Goal: Task Accomplishment & Management: Manage account settings

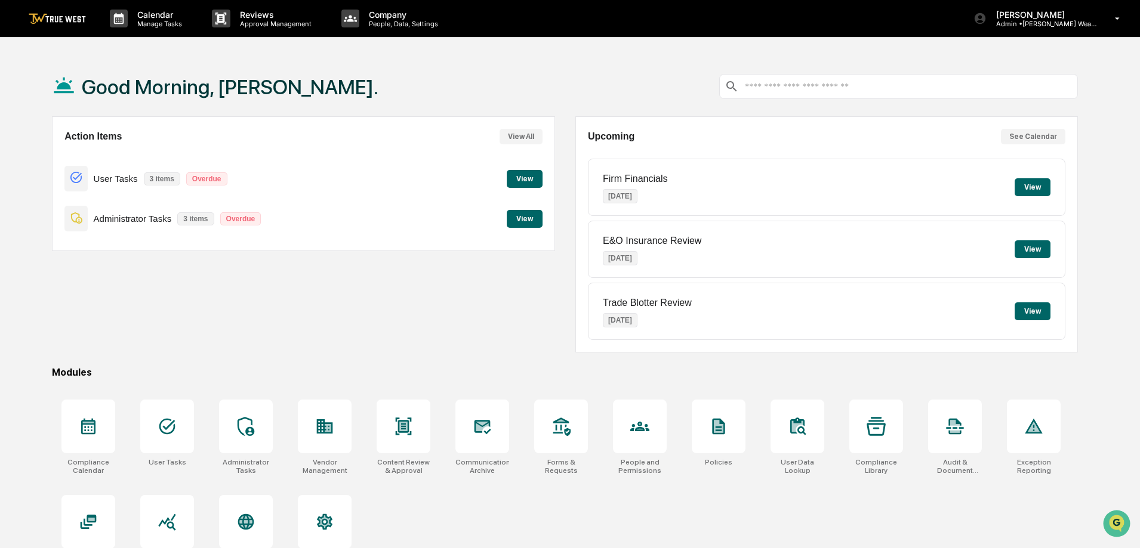
click at [520, 180] on button "View" at bounding box center [525, 179] width 36 height 18
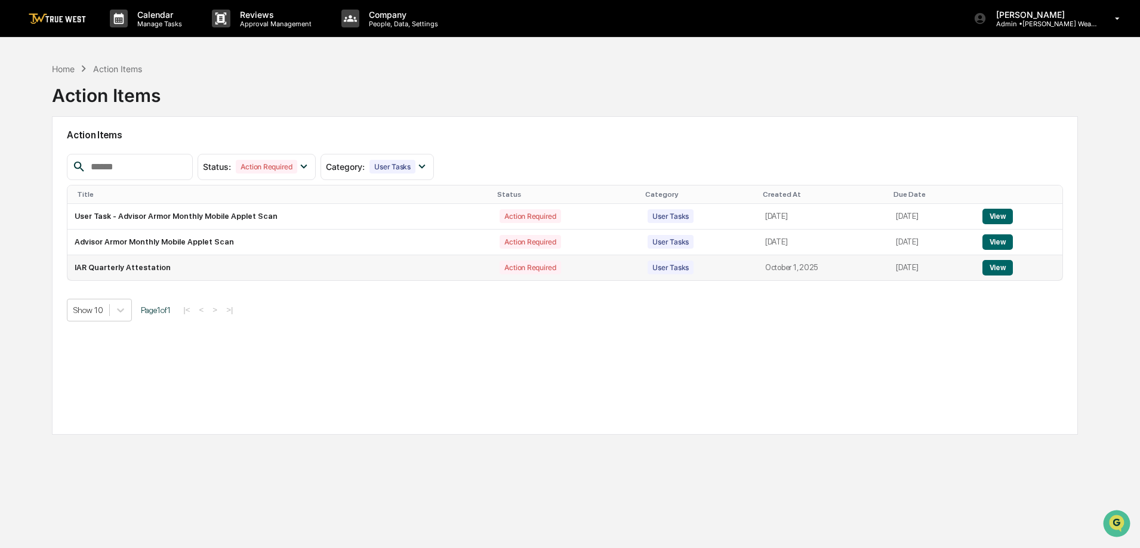
click at [1002, 271] on button "View" at bounding box center [997, 268] width 30 height 16
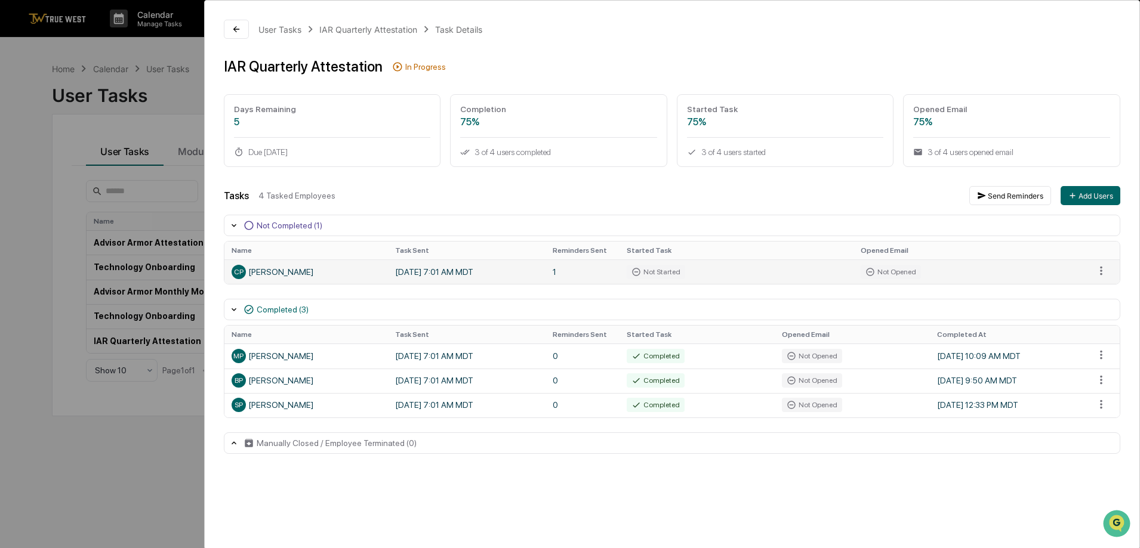
drag, startPoint x: 1092, startPoint y: 276, endPoint x: 1093, endPoint y: 282, distance: 6.1
click at [1093, 282] on td at bounding box center [1103, 272] width 32 height 24
click at [1101, 274] on html "Calendar Manage Tasks Reviews Approval Management Company People, Data, Setting…" at bounding box center [570, 274] width 1140 height 548
click at [1104, 308] on div "Send Reminder" at bounding box center [1101, 311] width 90 height 19
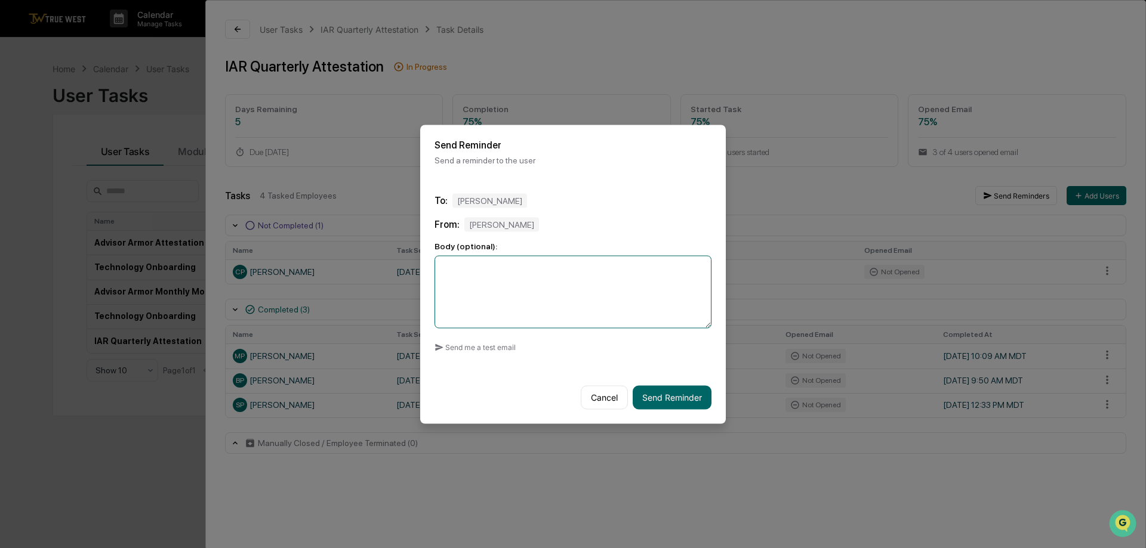
click at [502, 266] on textarea at bounding box center [572, 291] width 277 height 73
type textarea "**********"
click at [665, 394] on button "Send Reminder" at bounding box center [671, 397] width 79 height 24
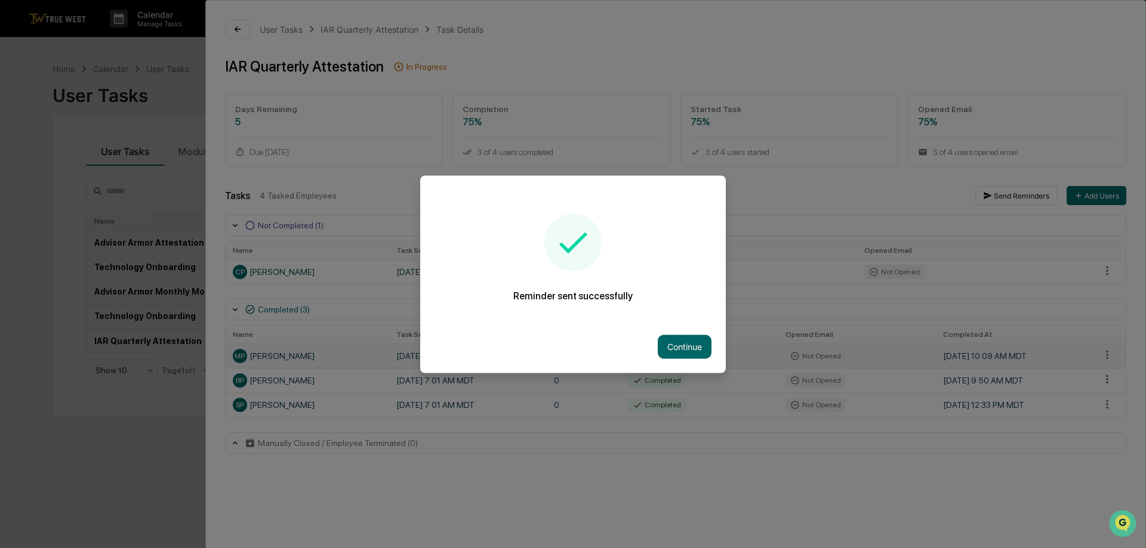
click at [665, 347] on button "Continue" at bounding box center [685, 347] width 54 height 24
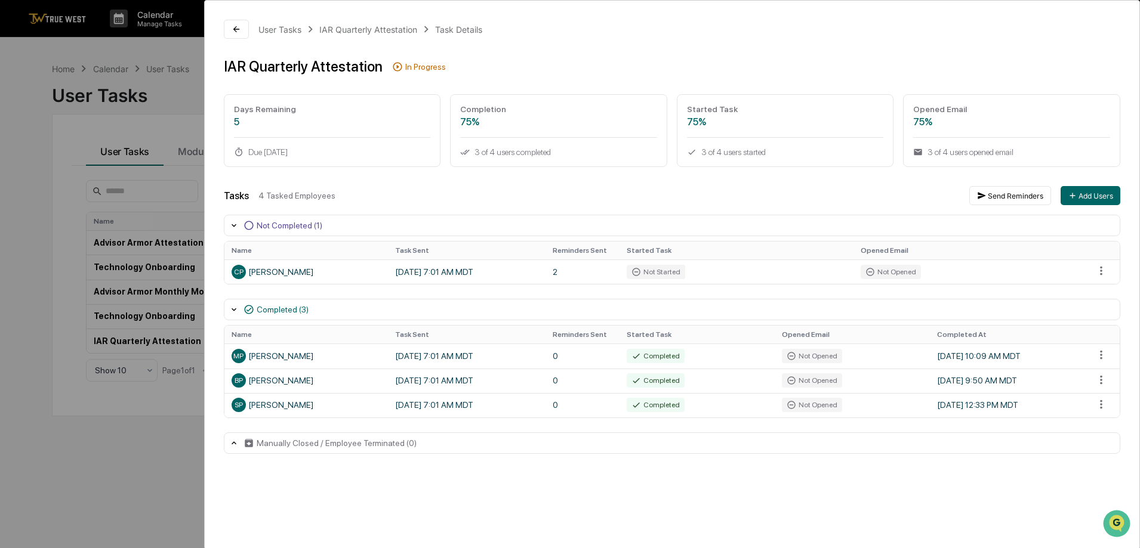
click at [128, 442] on div "User Tasks IAR Quarterly Attestation Task Details IAR Quarterly Attestation In …" at bounding box center [570, 274] width 1140 height 548
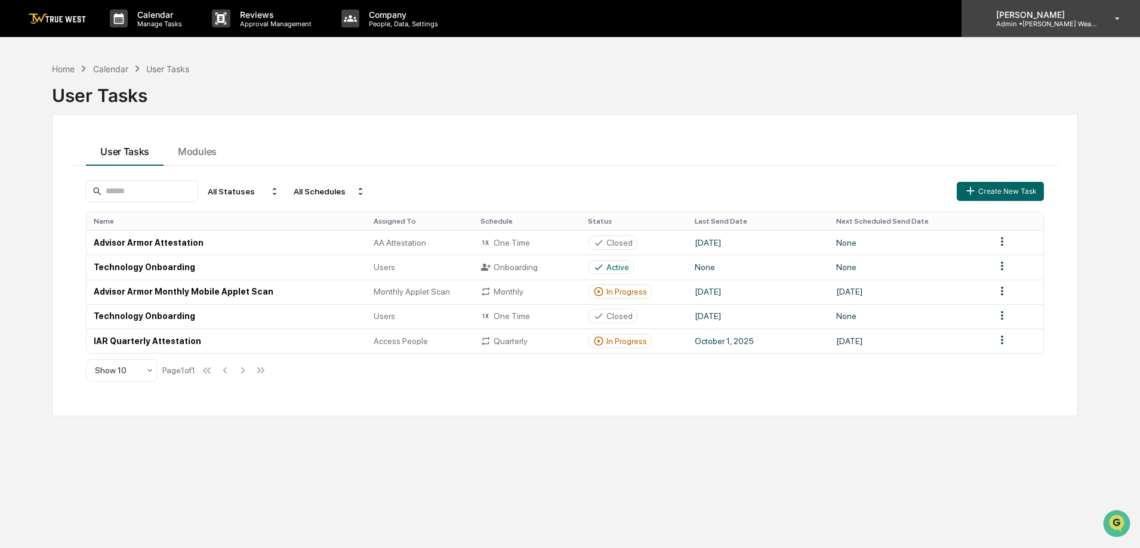
click at [1085, 20] on p "Admin • [PERSON_NAME] Wealth" at bounding box center [1041, 24] width 111 height 8
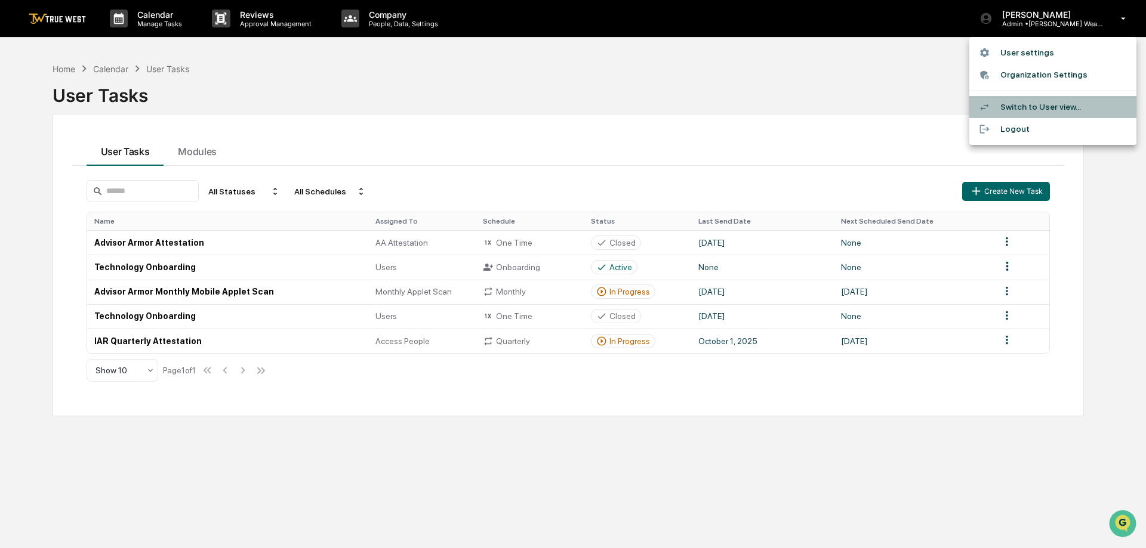
click at [1033, 103] on li "Switch to User view..." at bounding box center [1052, 107] width 167 height 22
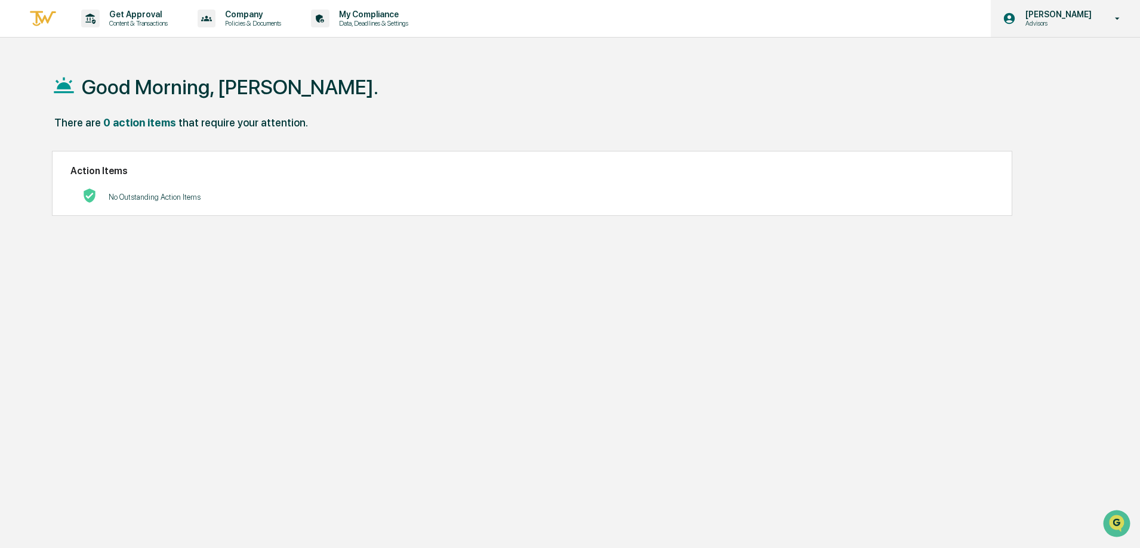
click at [1079, 11] on p "[PERSON_NAME]" at bounding box center [1057, 15] width 82 height 10
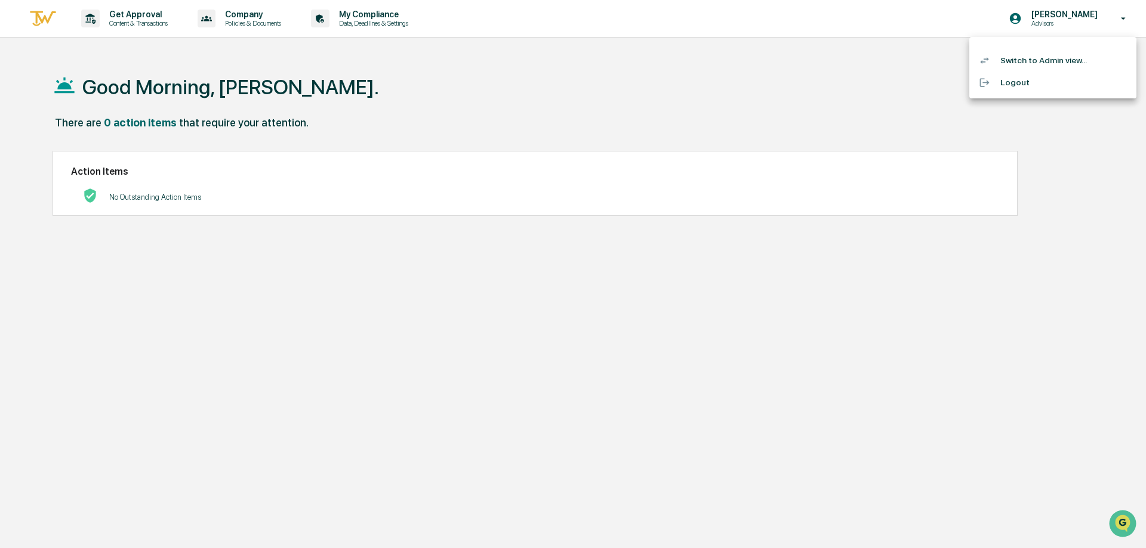
click at [1041, 58] on li "Switch to Admin view..." at bounding box center [1052, 61] width 167 height 22
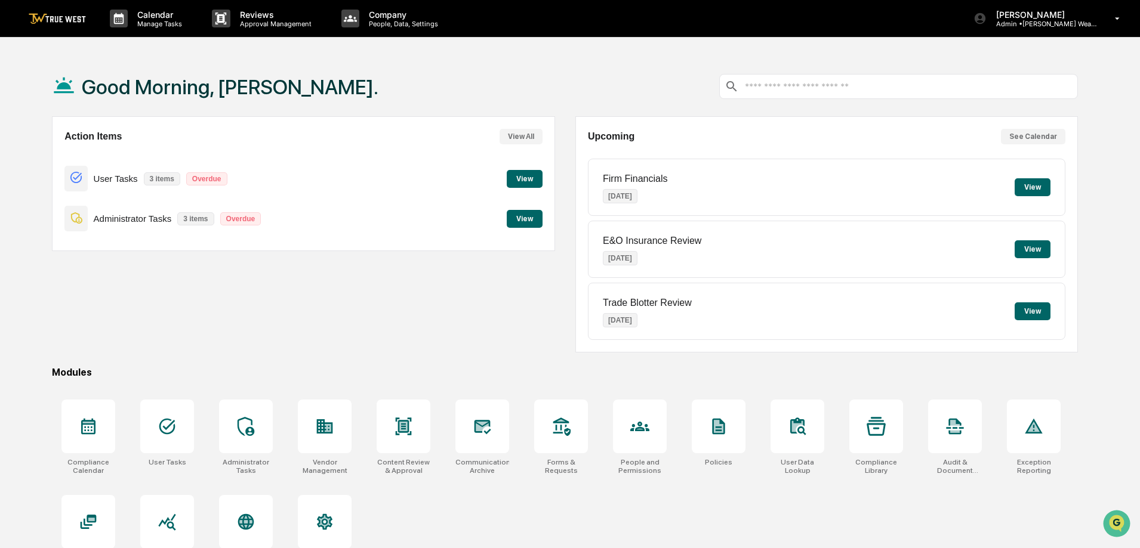
click at [1035, 180] on button "View" at bounding box center [1032, 187] width 36 height 18
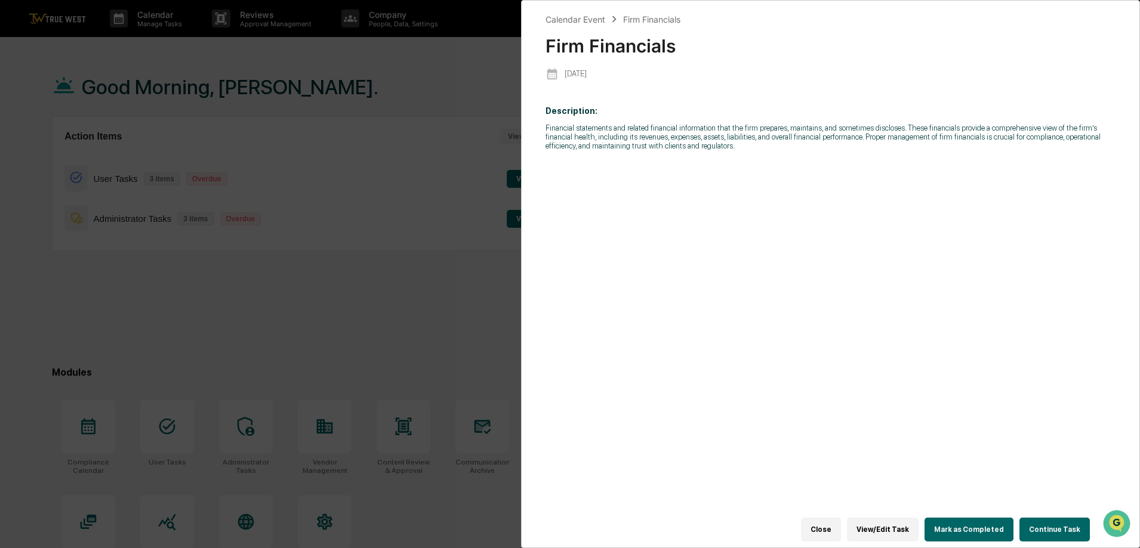
click at [977, 520] on button "Mark as Completed" at bounding box center [968, 530] width 89 height 24
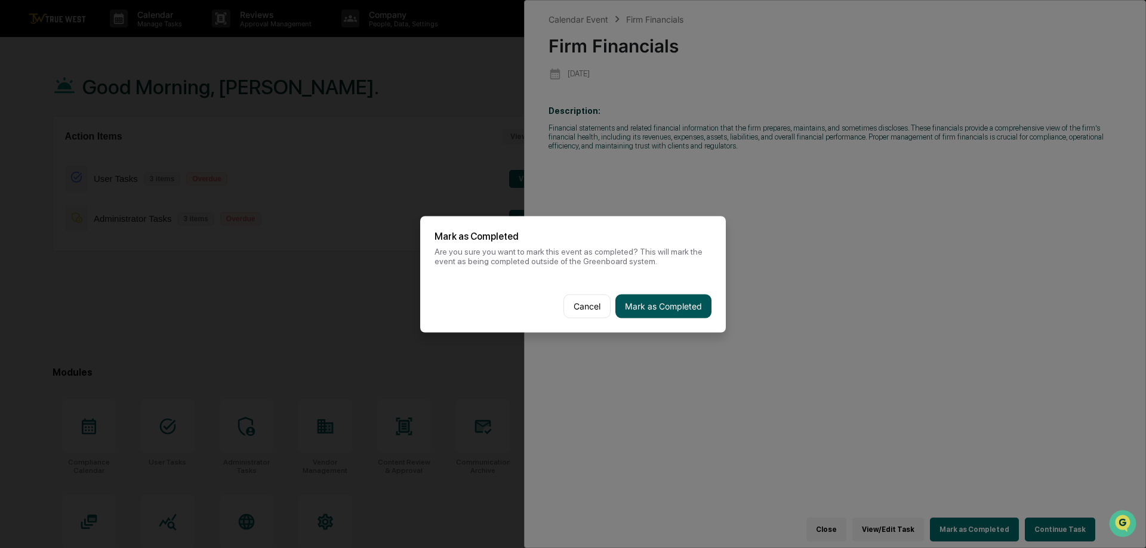
click at [678, 301] on button "Mark as Completed" at bounding box center [663, 306] width 96 height 24
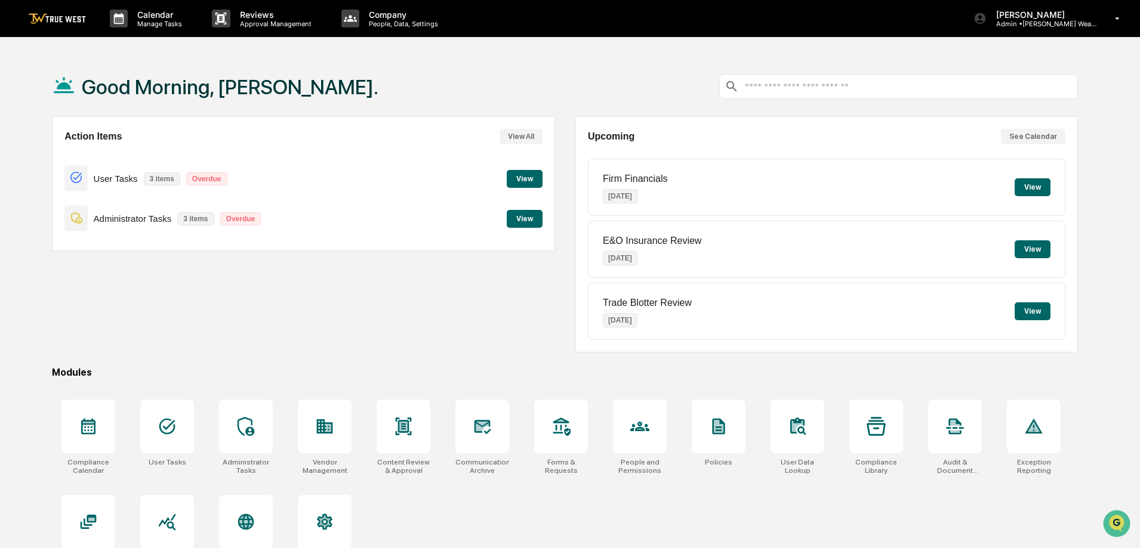
click at [1032, 183] on button "View" at bounding box center [1032, 187] width 36 height 18
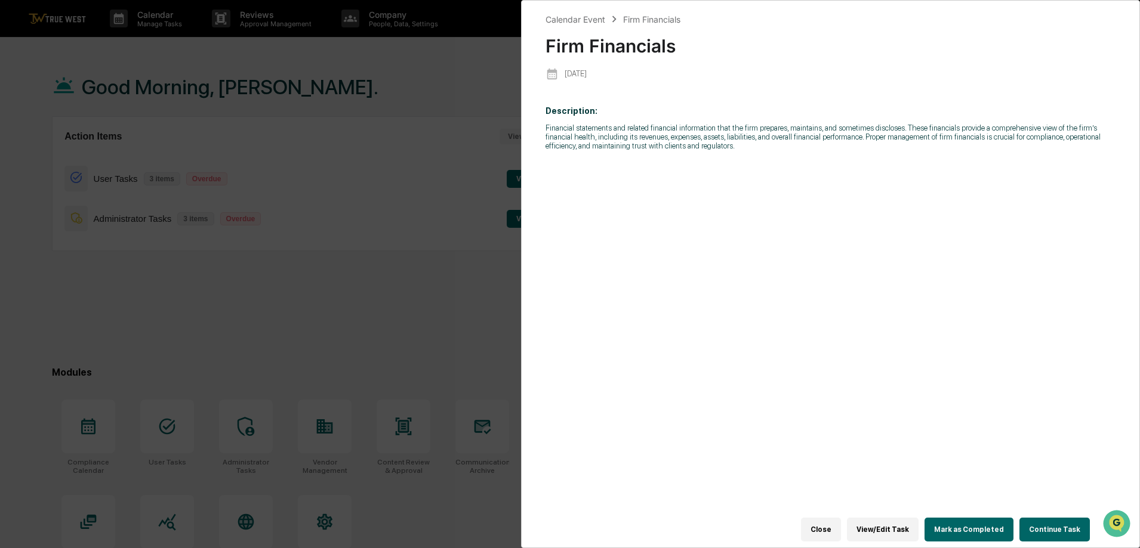
click at [975, 520] on button "Mark as Completed" at bounding box center [968, 530] width 89 height 24
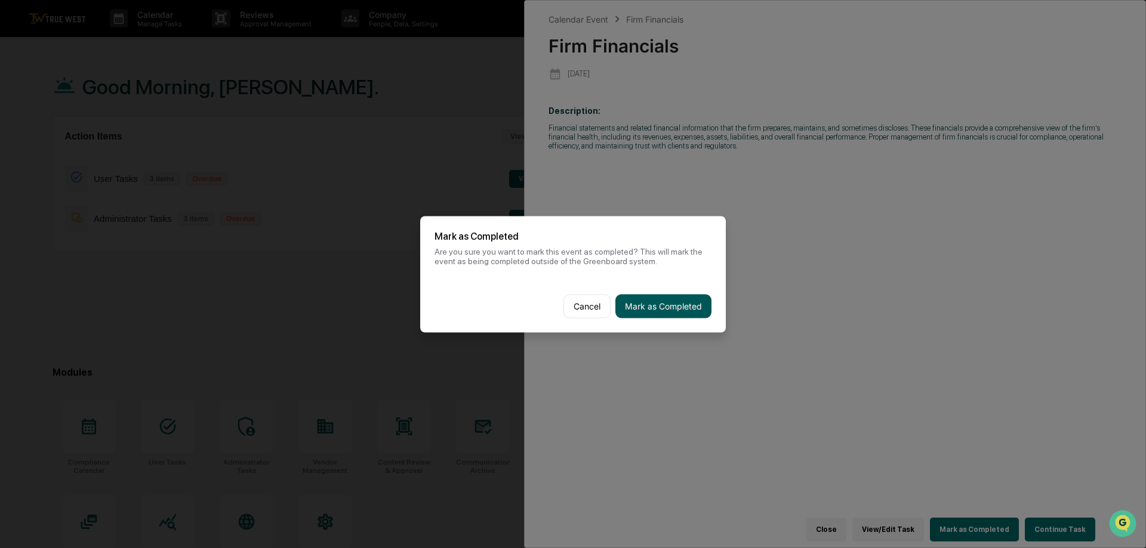
click at [670, 305] on button "Mark as Completed" at bounding box center [663, 306] width 96 height 24
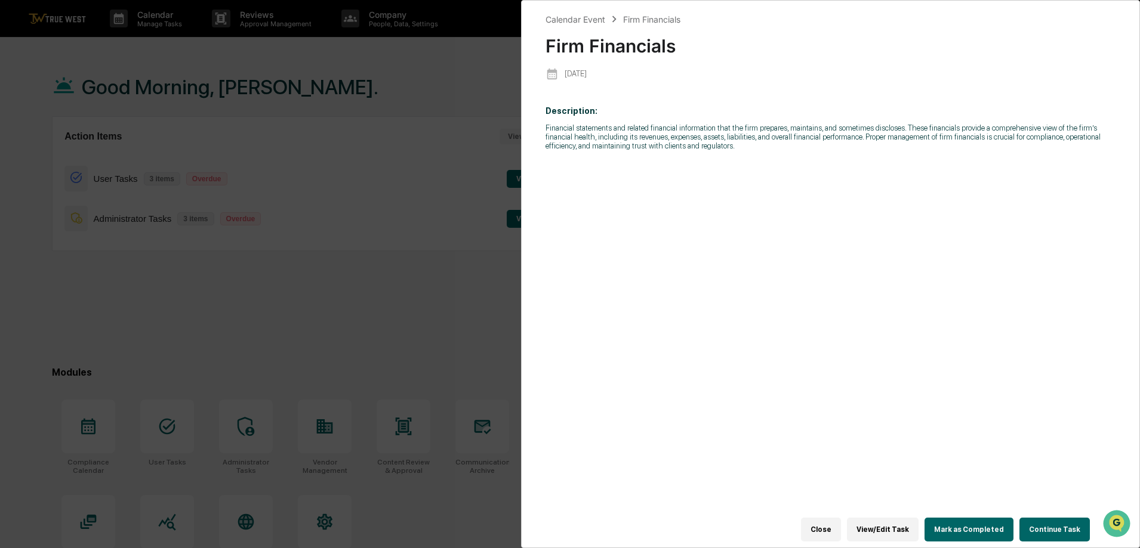
click at [1061, 522] on button "Continue Task" at bounding box center [1054, 530] width 70 height 24
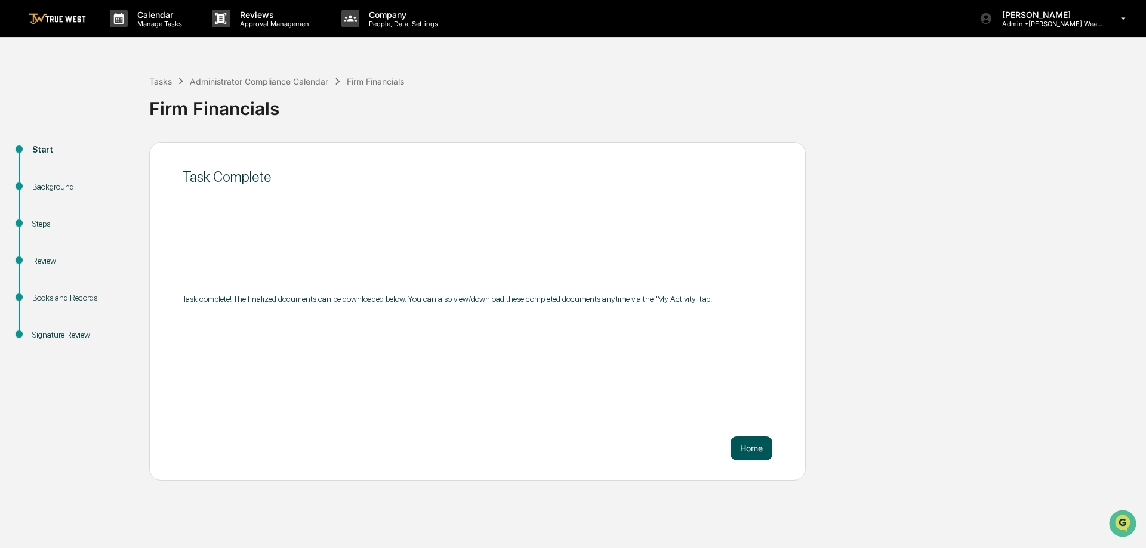
click at [752, 443] on button "Home" at bounding box center [751, 449] width 42 height 24
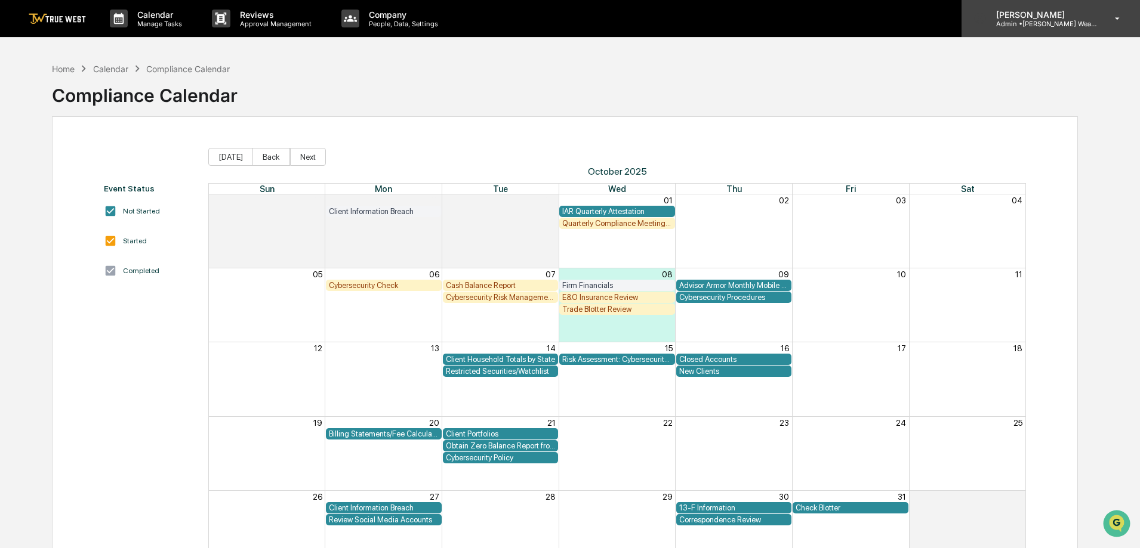
click at [1039, 26] on p "Admin • [PERSON_NAME] Wealth" at bounding box center [1041, 24] width 111 height 8
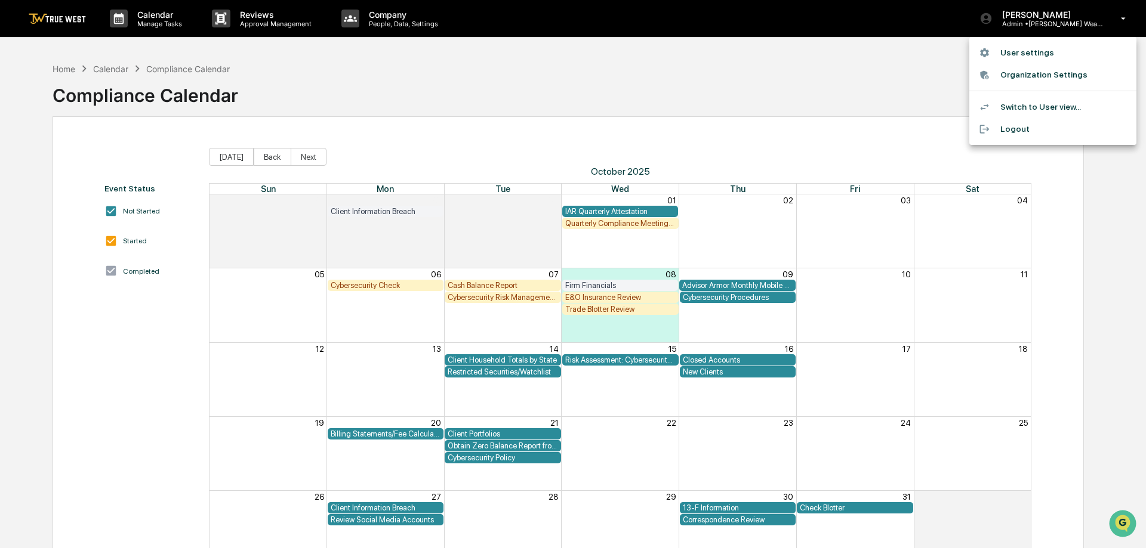
click at [900, 63] on div at bounding box center [573, 274] width 1146 height 548
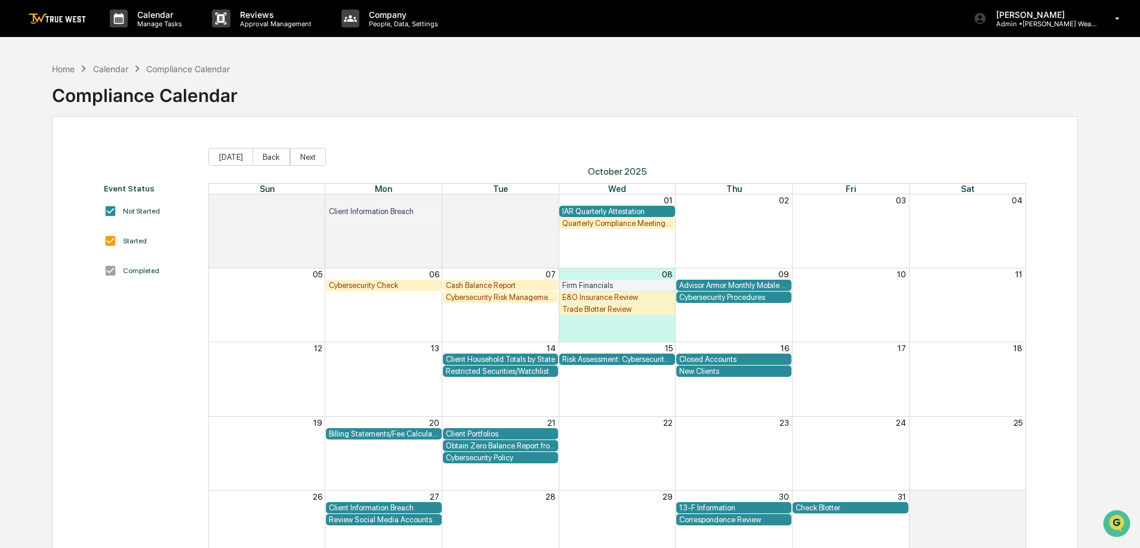
click at [629, 295] on div "E&O Insurance Review" at bounding box center [617, 297] width 110 height 9
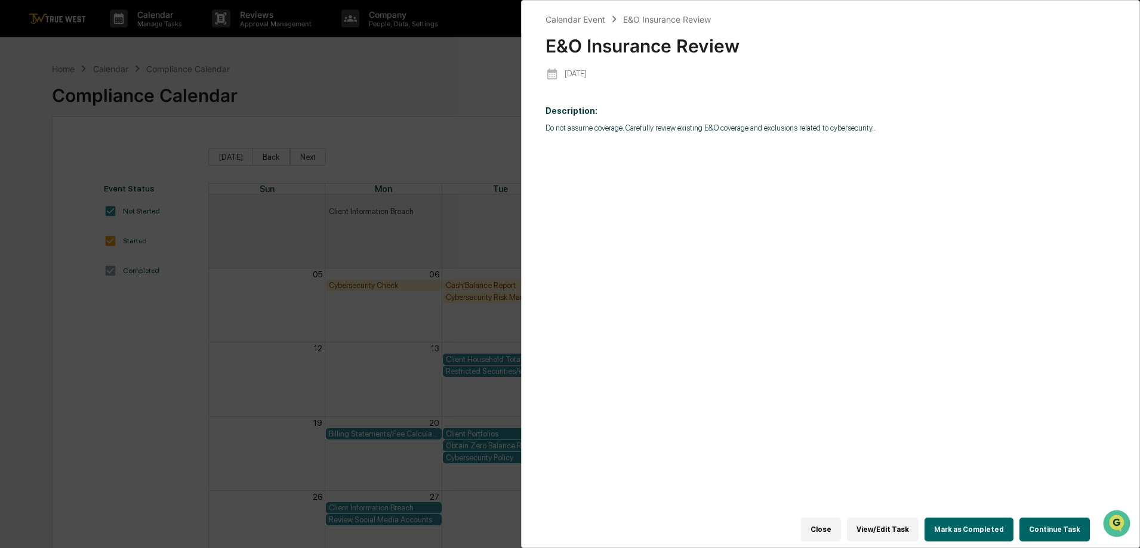
click at [985, 522] on button "Mark as Completed" at bounding box center [968, 530] width 89 height 24
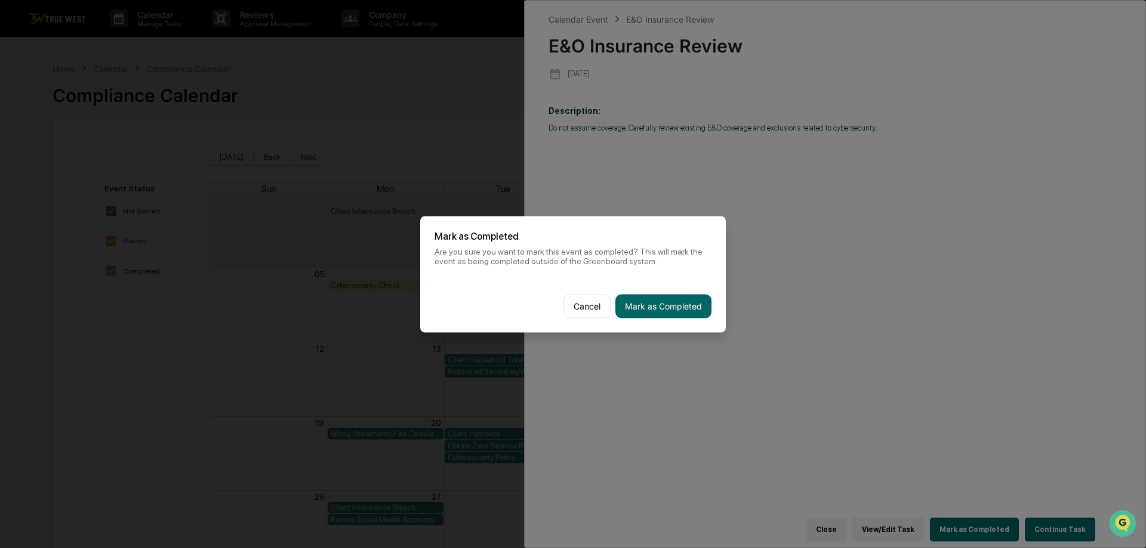
click at [668, 308] on button "Mark as Completed" at bounding box center [663, 306] width 96 height 24
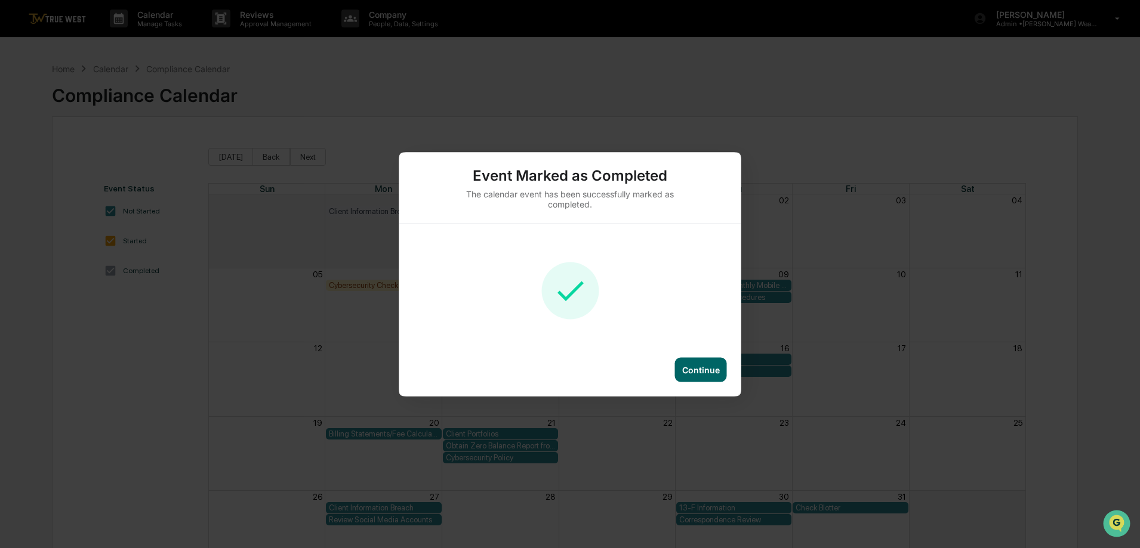
click at [710, 369] on div "Continue" at bounding box center [701, 370] width 38 height 10
